Goal: Task Accomplishment & Management: Manage account settings

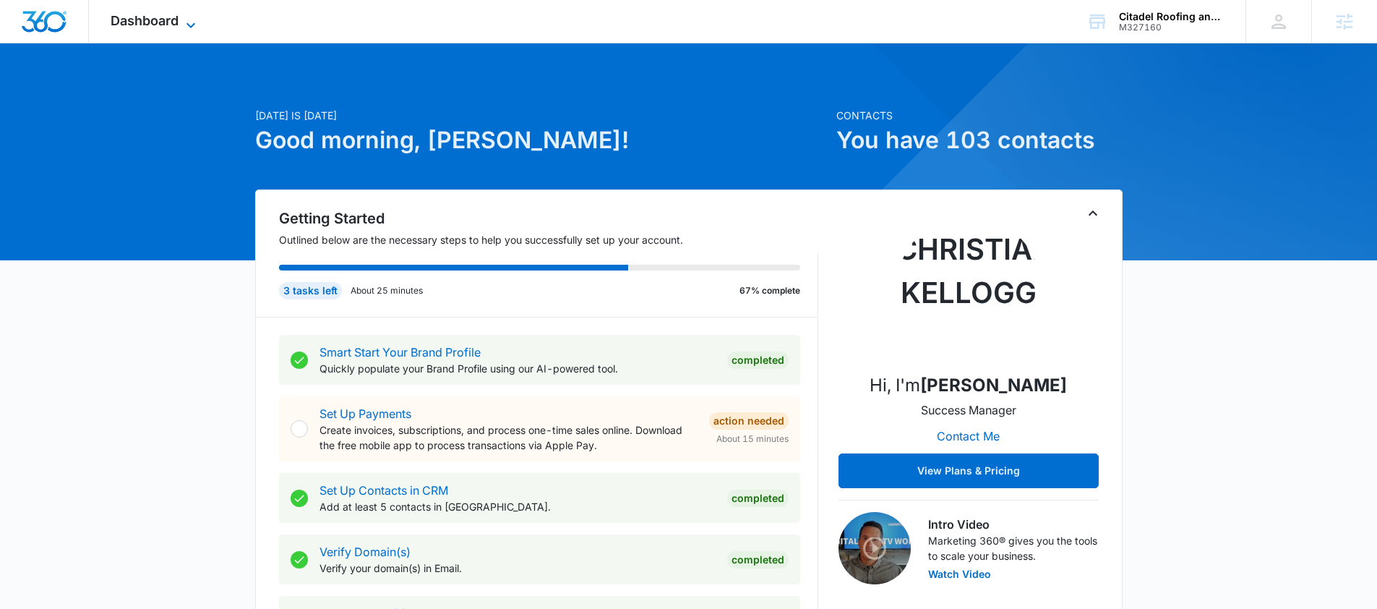
click at [192, 24] on icon at bounding box center [190, 25] width 17 height 17
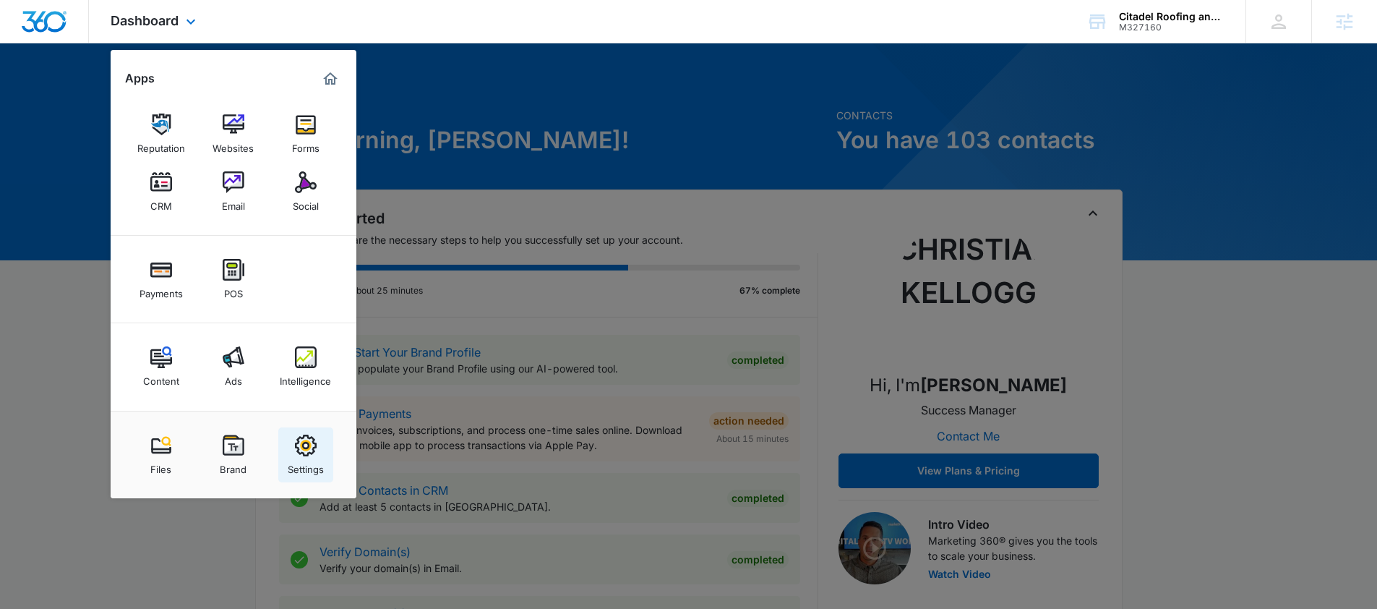
click at [307, 453] on img at bounding box center [306, 445] width 22 height 22
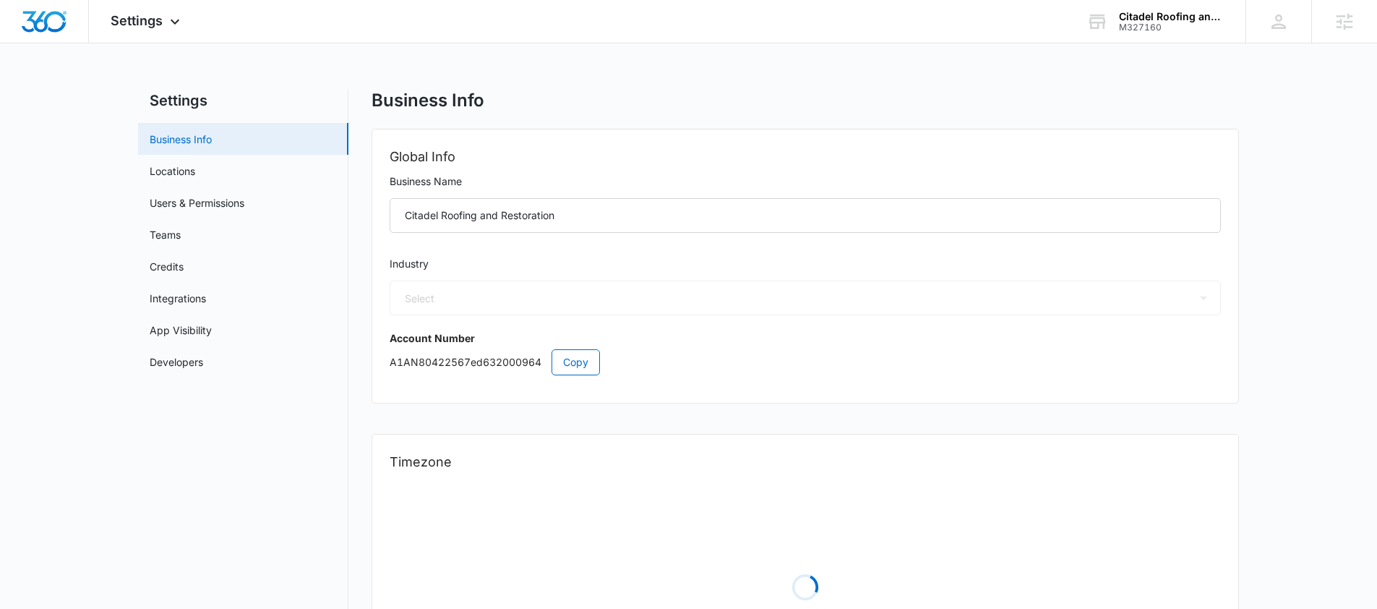
select select "6"
select select "US"
select select "America/[GEOGRAPHIC_DATA]"
click at [166, 30] on div "Settings Apps Reputation Websites Forms CRM Email Social Payments POS Content A…" at bounding box center [147, 21] width 116 height 43
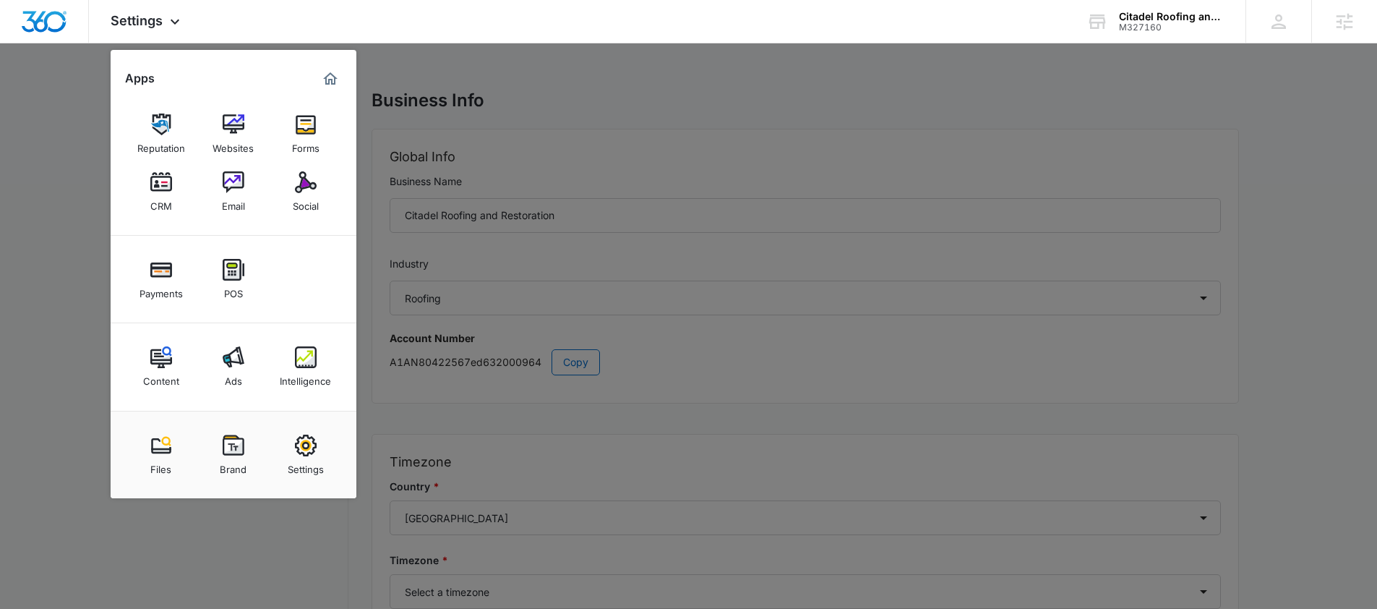
click at [240, 448] on img at bounding box center [234, 445] width 22 height 22
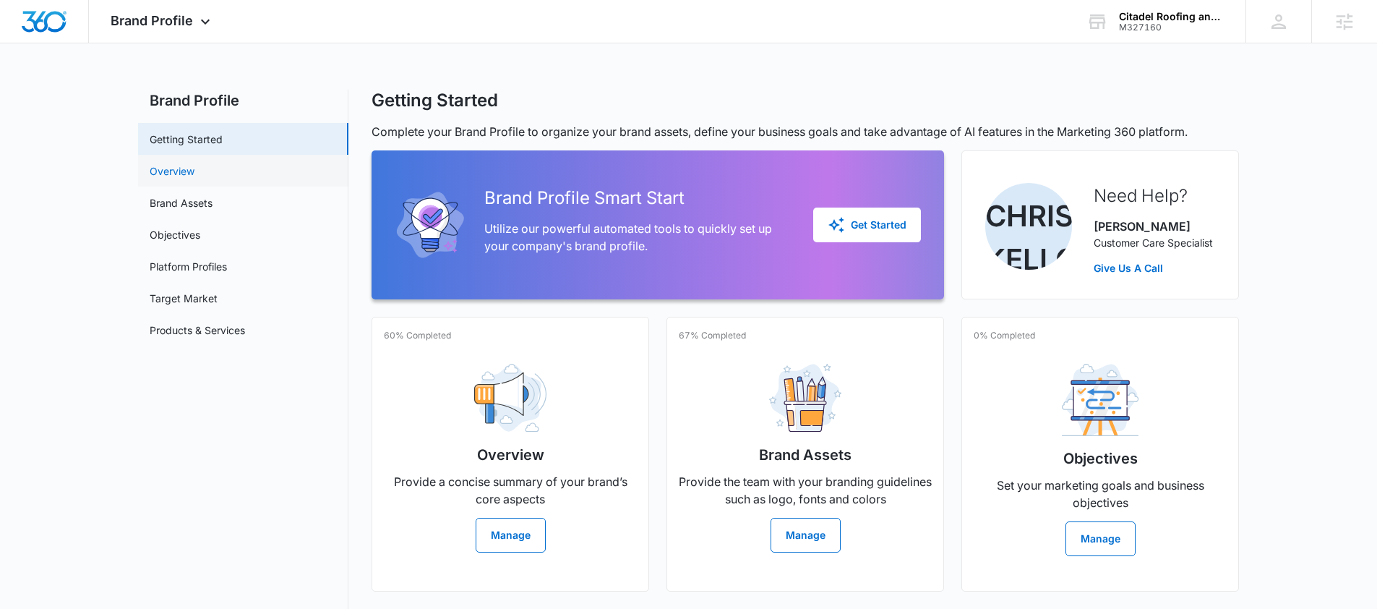
click at [184, 175] on link "Overview" at bounding box center [172, 170] width 45 height 15
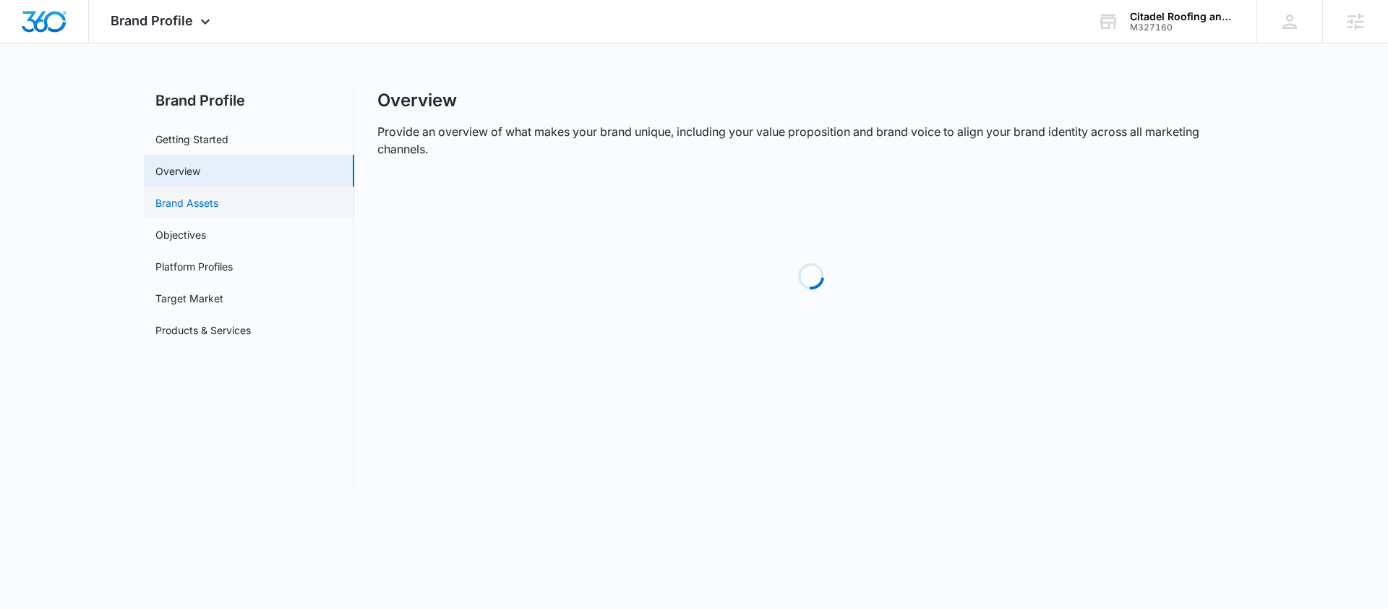
click at [190, 205] on link "Brand Assets" at bounding box center [186, 202] width 63 height 15
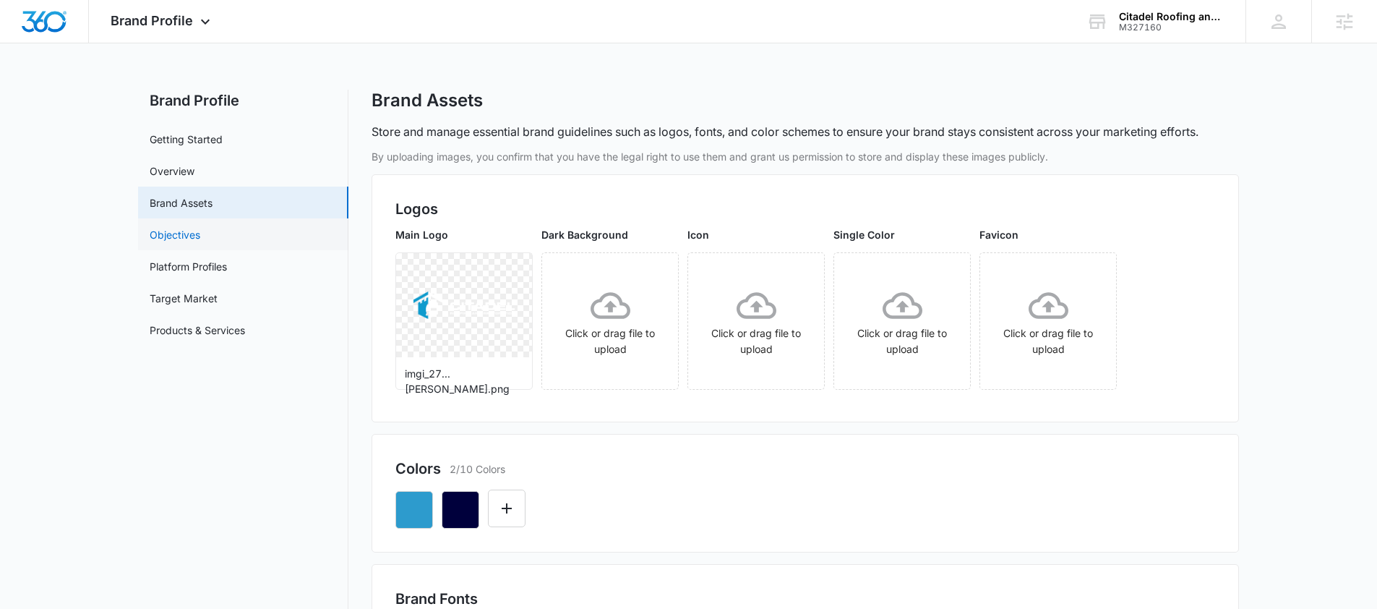
click at [193, 236] on link "Objectives" at bounding box center [175, 234] width 51 height 15
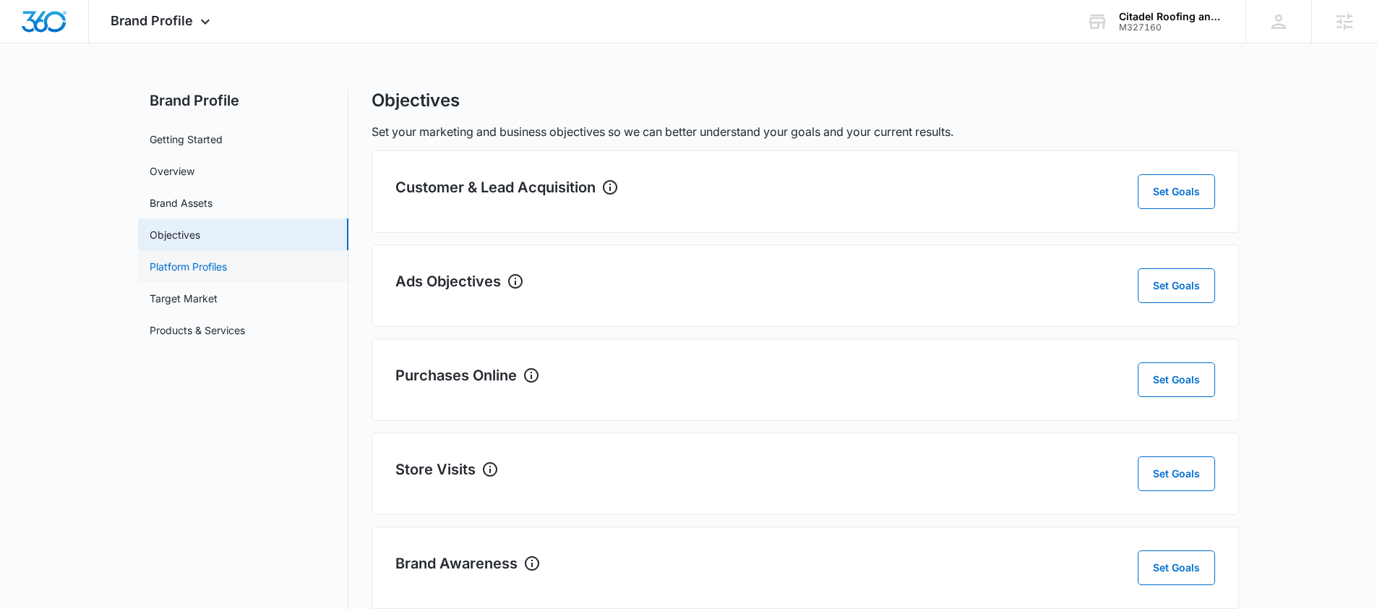
click at [208, 265] on link "Platform Profiles" at bounding box center [188, 266] width 77 height 15
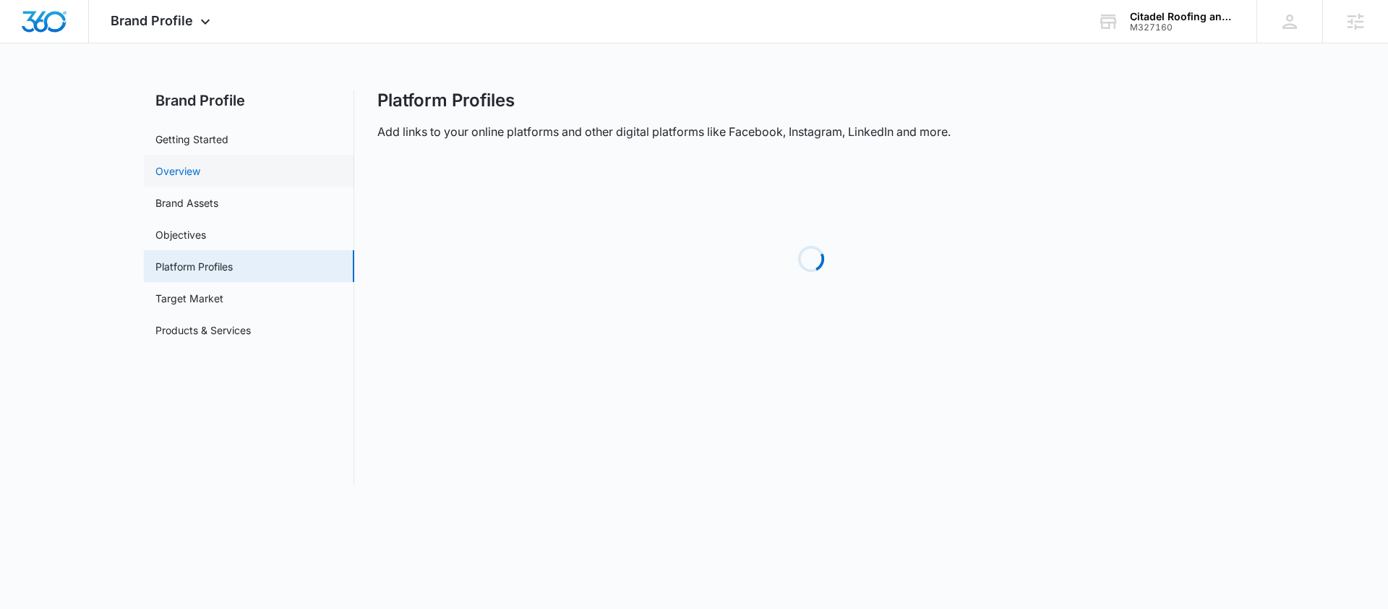
click at [184, 166] on link "Overview" at bounding box center [177, 170] width 45 height 15
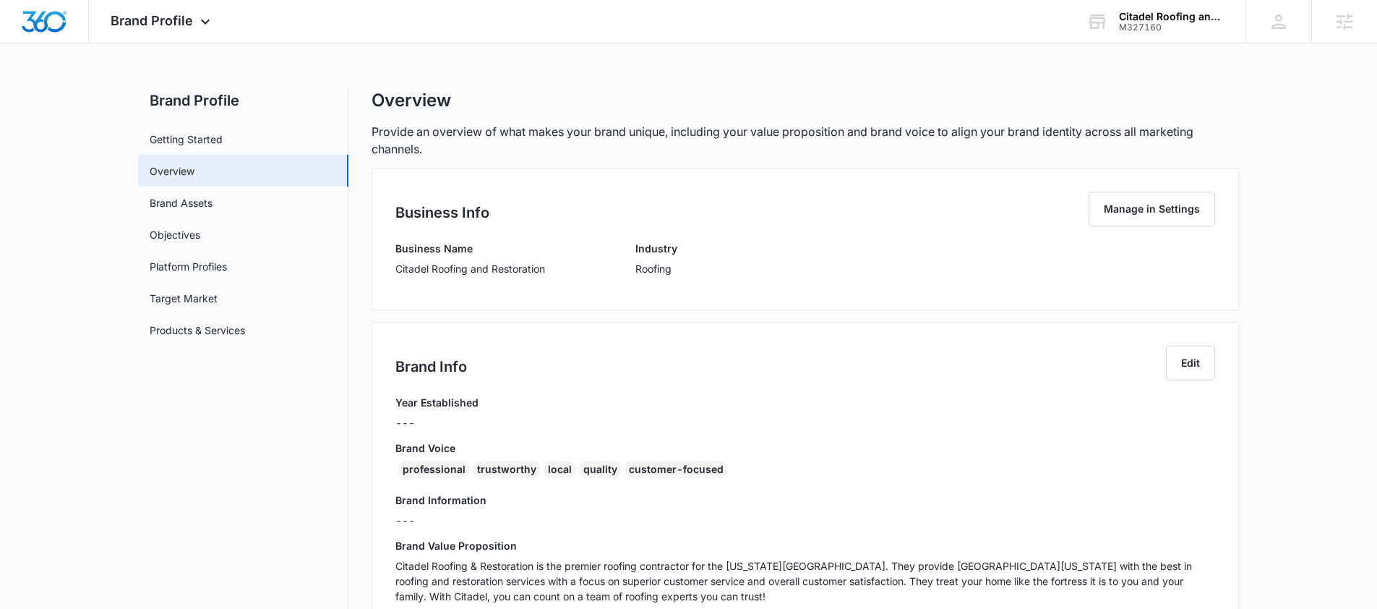
click at [534, 272] on p "Citadel Roofing and Restoration" at bounding box center [470, 268] width 150 height 15
drag, startPoint x: 545, startPoint y: 272, endPoint x: 395, endPoint y: 262, distance: 150.6
click at [395, 262] on p "Citadel Roofing and Restoration" at bounding box center [470, 268] width 150 height 15
copy p "Citadel Roofing and Restoration"
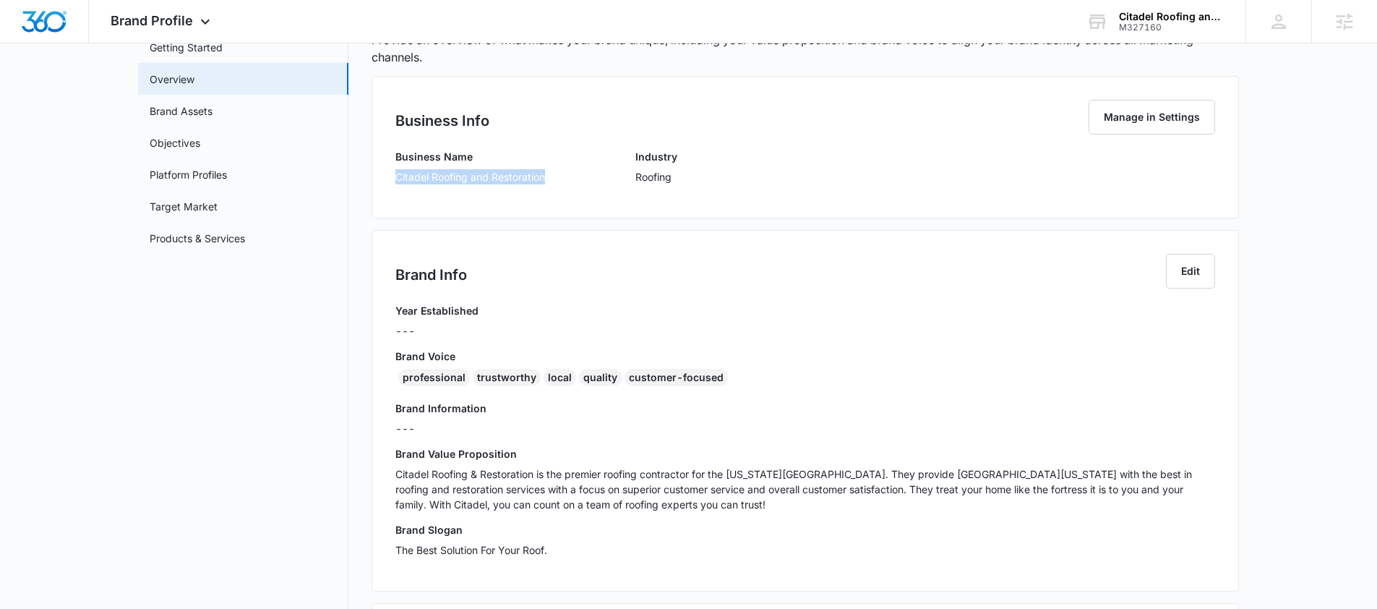
scroll to position [100, 0]
